Goal: Check status: Check status

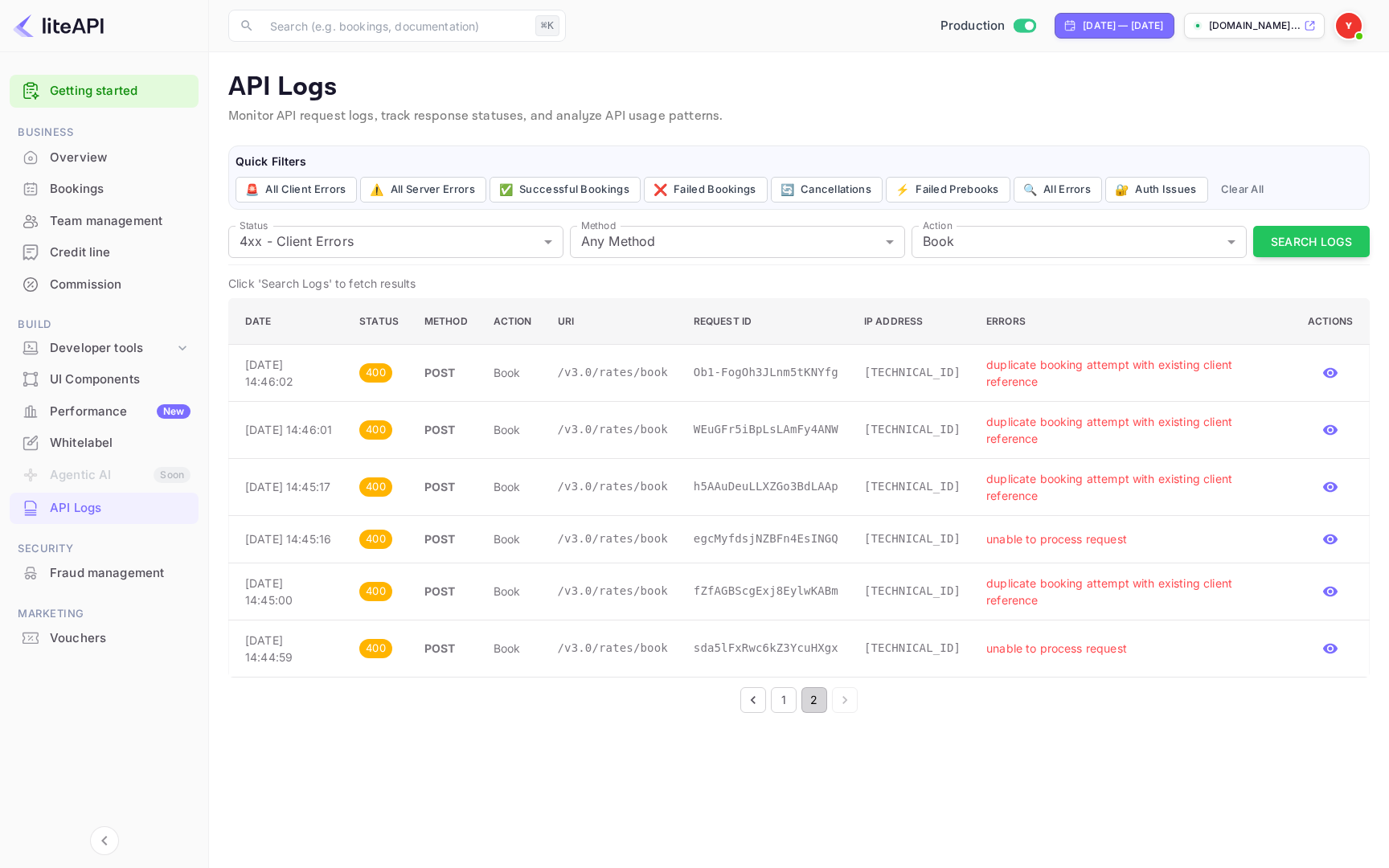
click at [104, 188] on div "Bookings" at bounding box center [120, 189] width 141 height 18
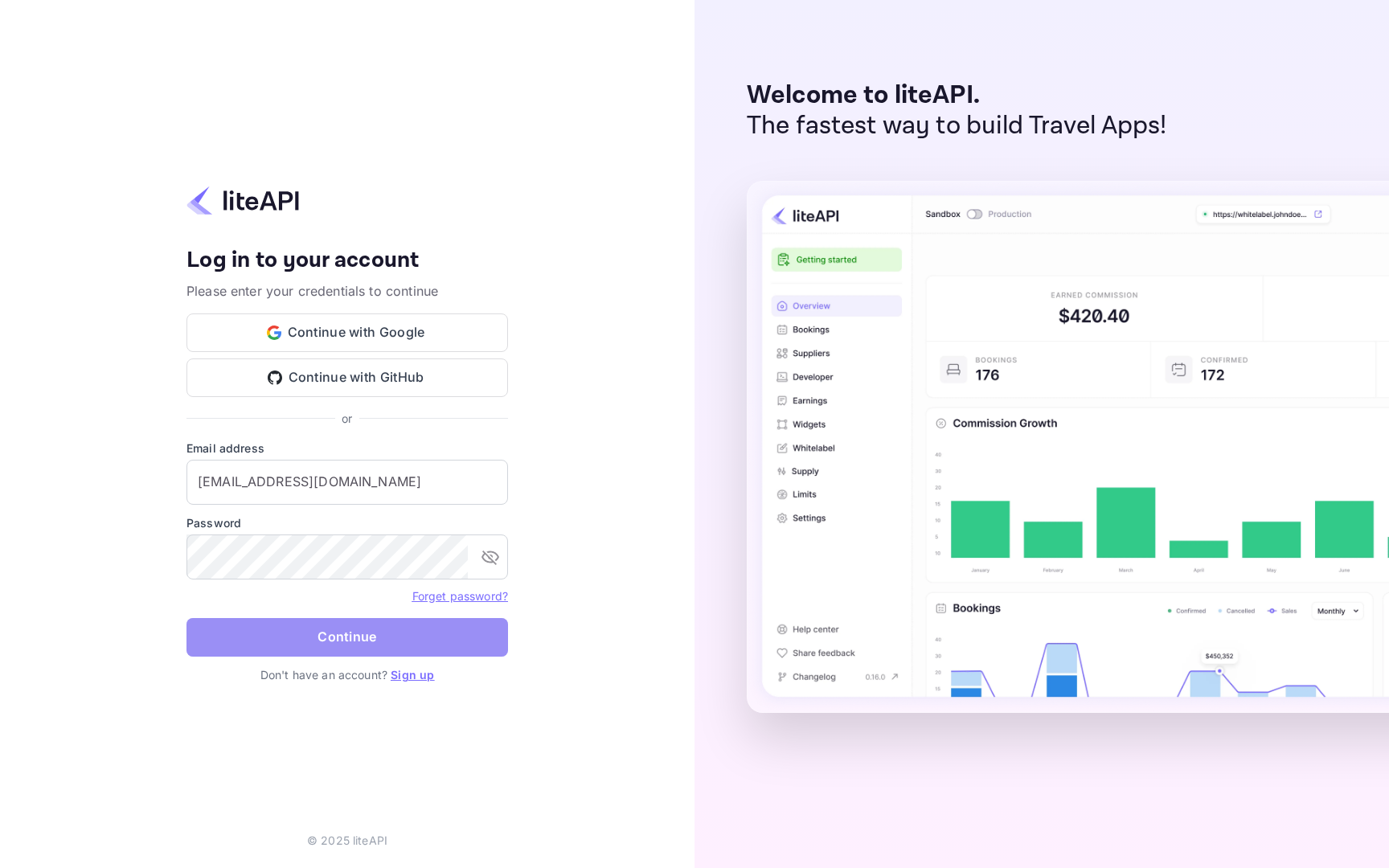
click at [352, 637] on button "Continue" at bounding box center [347, 637] width 322 height 38
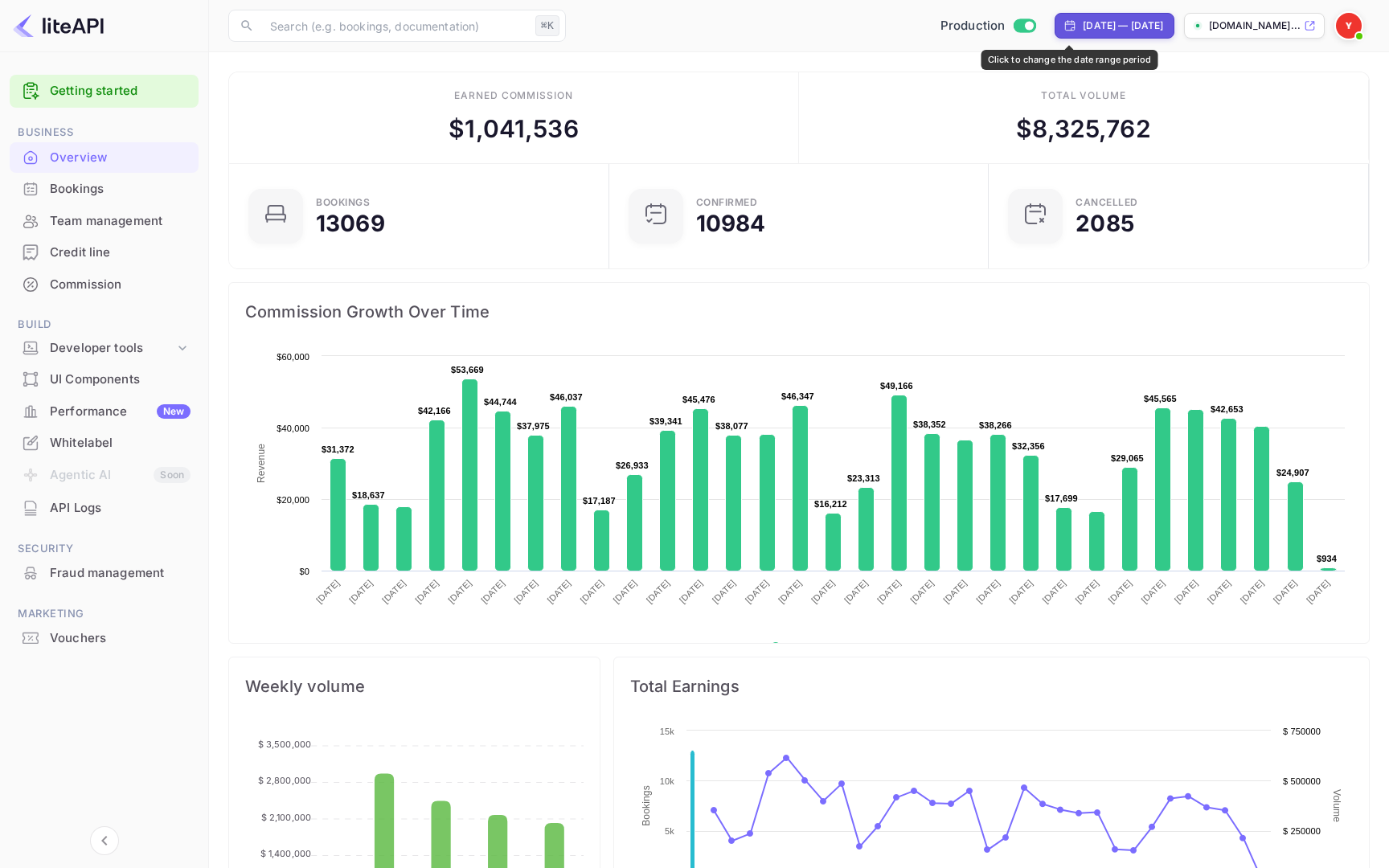
click at [1083, 19] on div "[DATE] — [DATE]" at bounding box center [1123, 25] width 81 height 15
select select "6"
select select "2025"
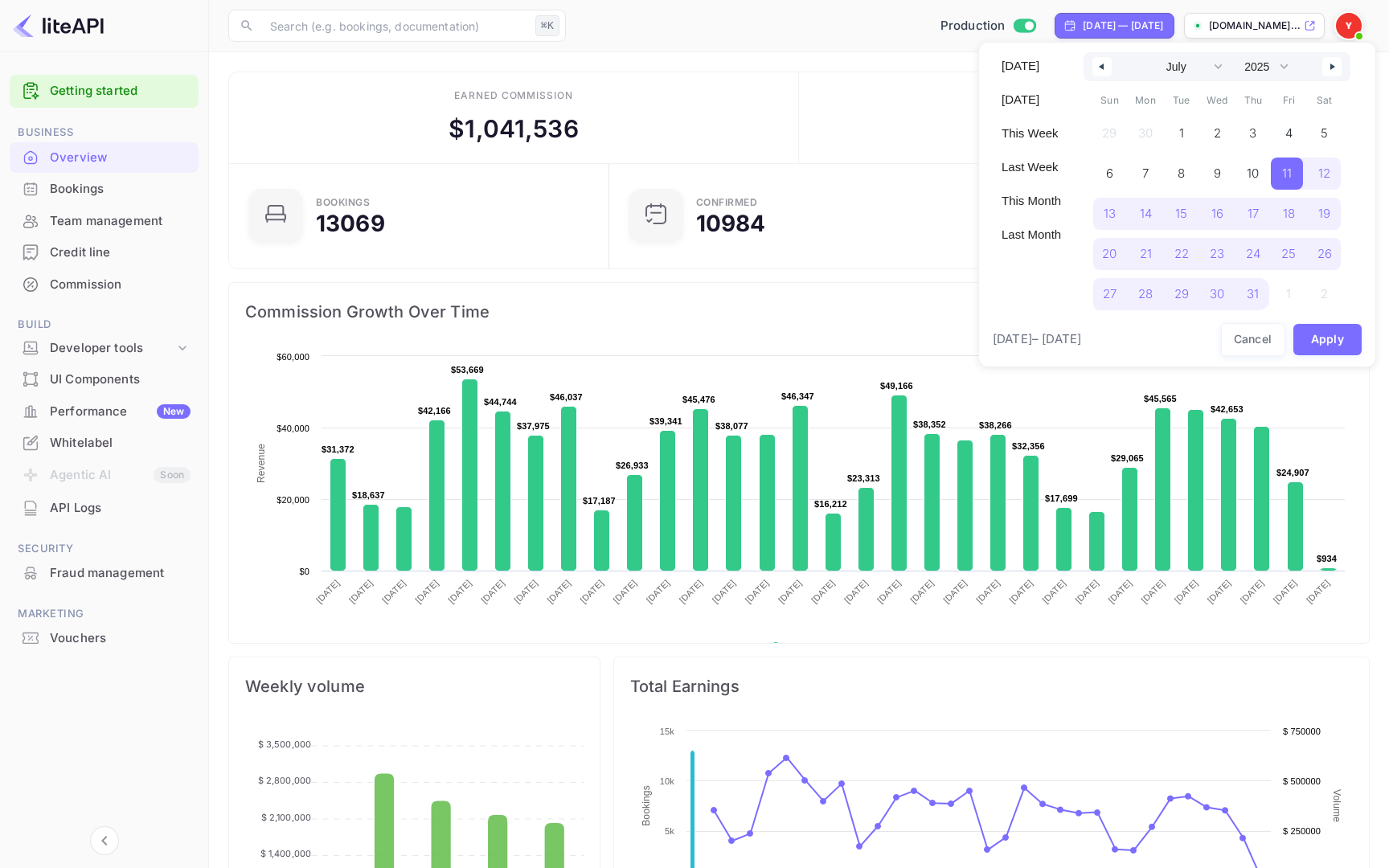
click at [922, 126] on div at bounding box center [694, 434] width 1389 height 868
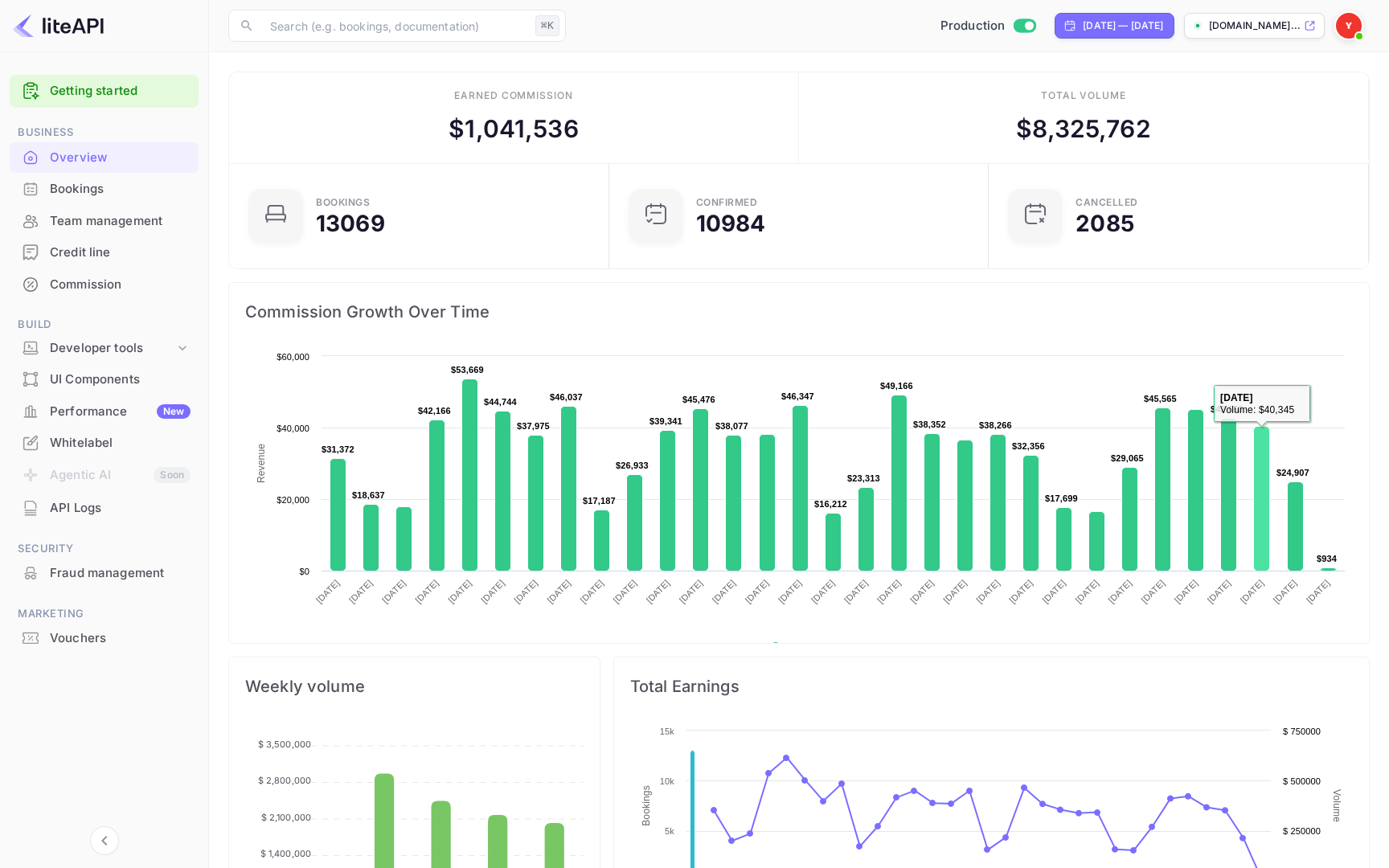
click at [1264, 526] on rect at bounding box center [1263, 498] width 16 height 144
click at [1295, 535] on rect at bounding box center [1296, 527] width 16 height 89
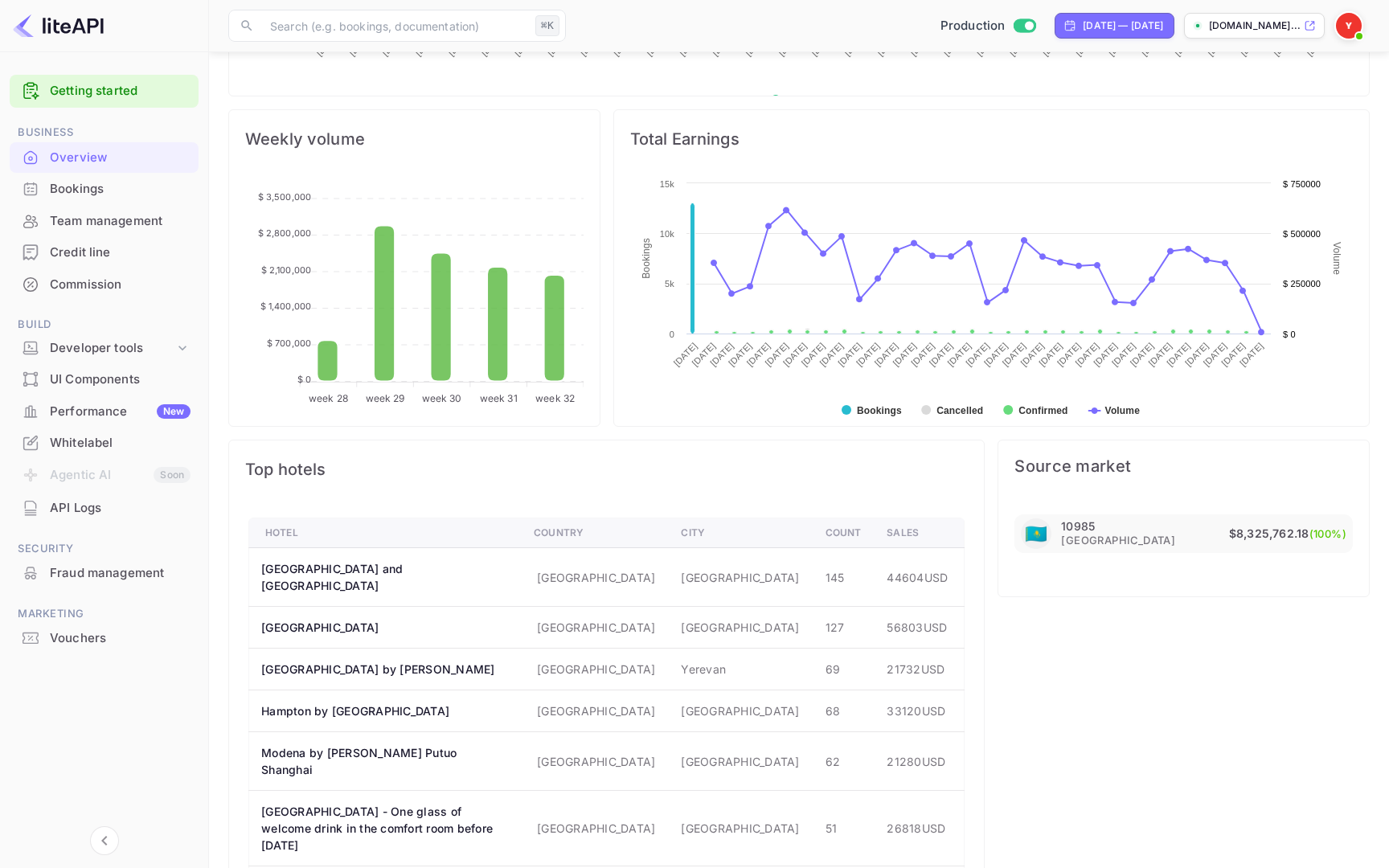
scroll to position [763, 0]
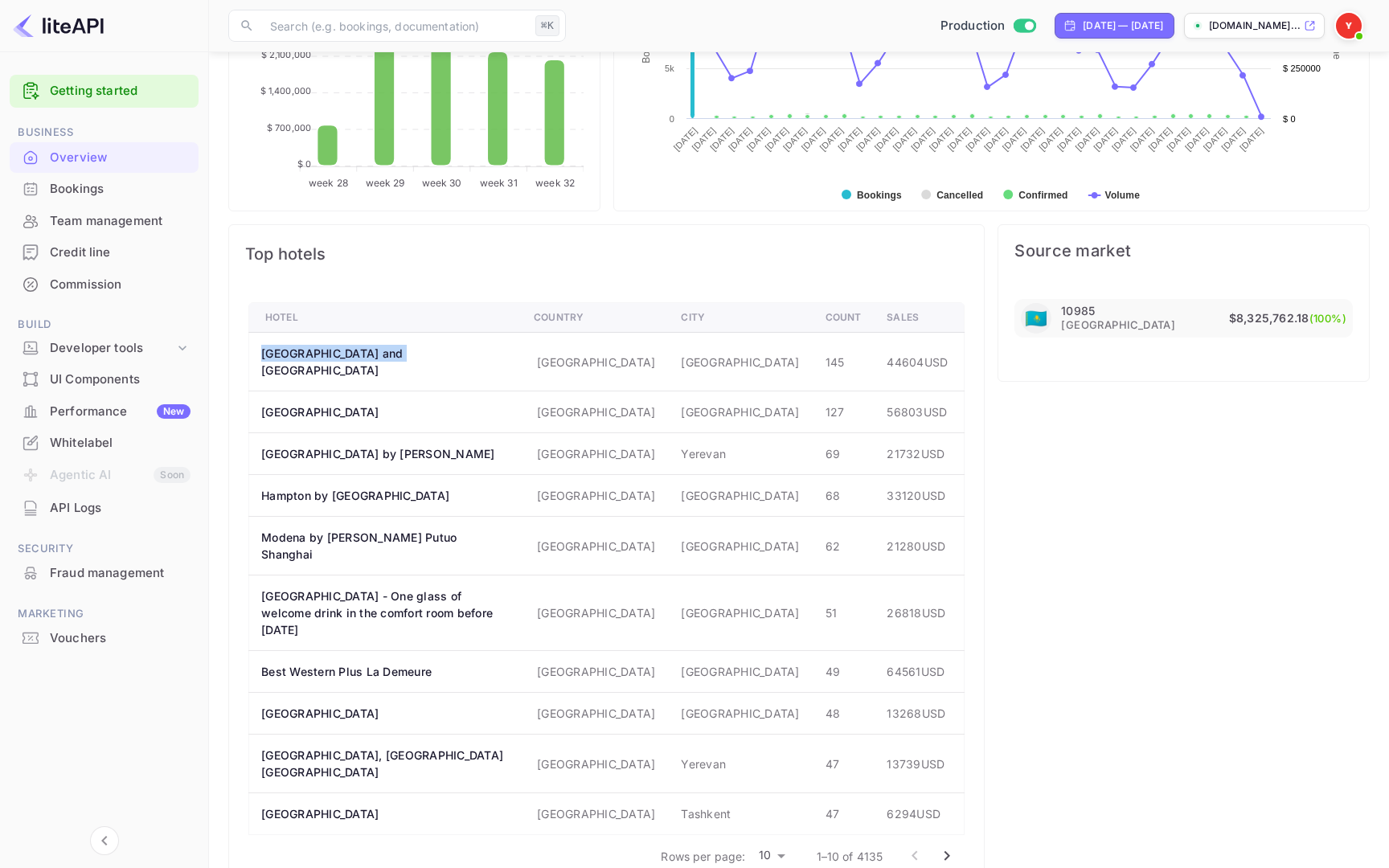
drag, startPoint x: 263, startPoint y: 353, endPoint x: 414, endPoint y: 356, distance: 151.0
click at [414, 356] on th "Victoria Hotel and SPA" at bounding box center [385, 361] width 273 height 59
copy th "Victoria Hotel and SPA"
drag, startPoint x: 331, startPoint y: 677, endPoint x: 265, endPoint y: 680, distance: 66.1
click at [265, 693] on th "Woxx Hotel" at bounding box center [385, 714] width 273 height 42
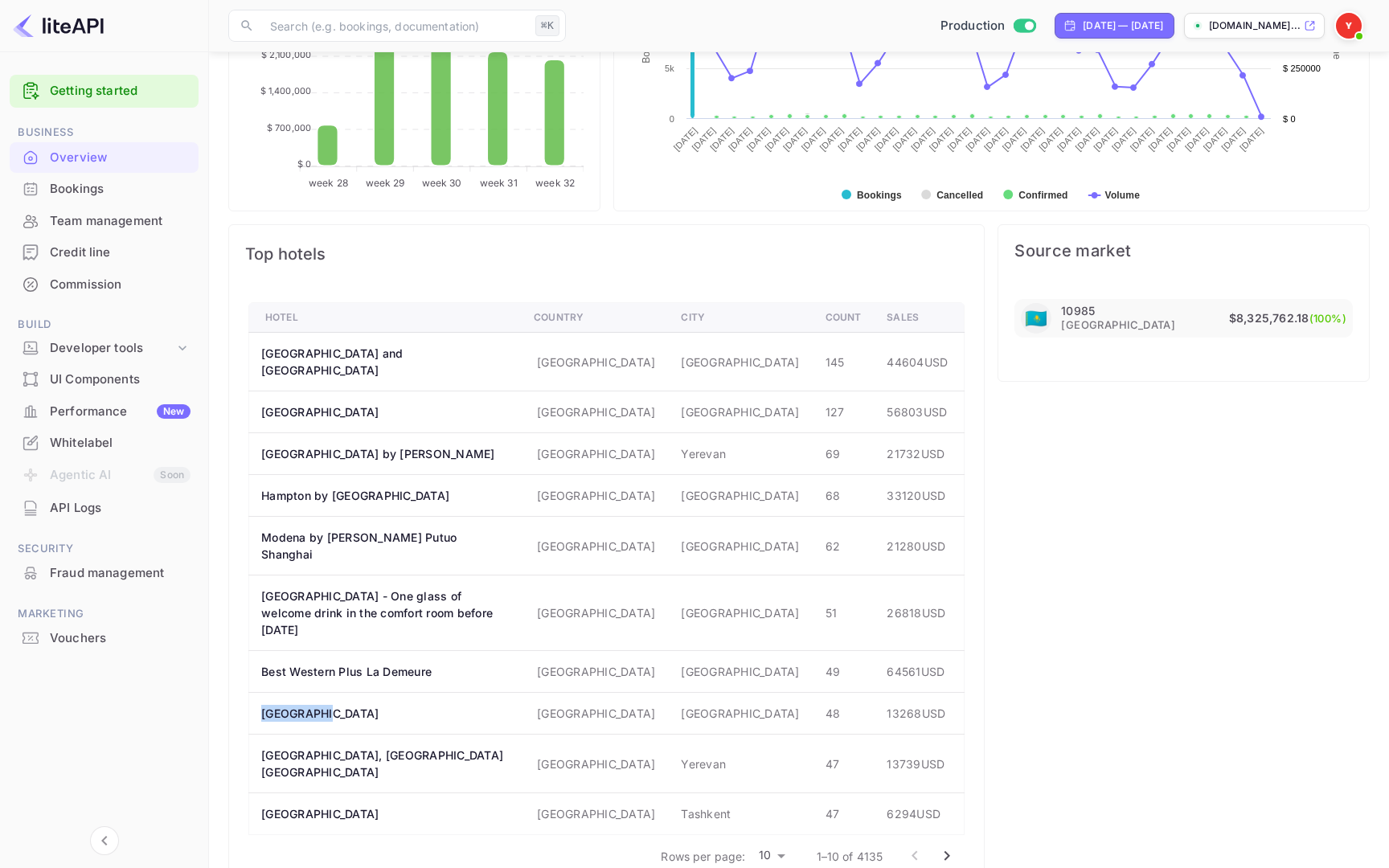
copy th "Woxx Hotel"
